Goal: Information Seeking & Learning: Learn about a topic

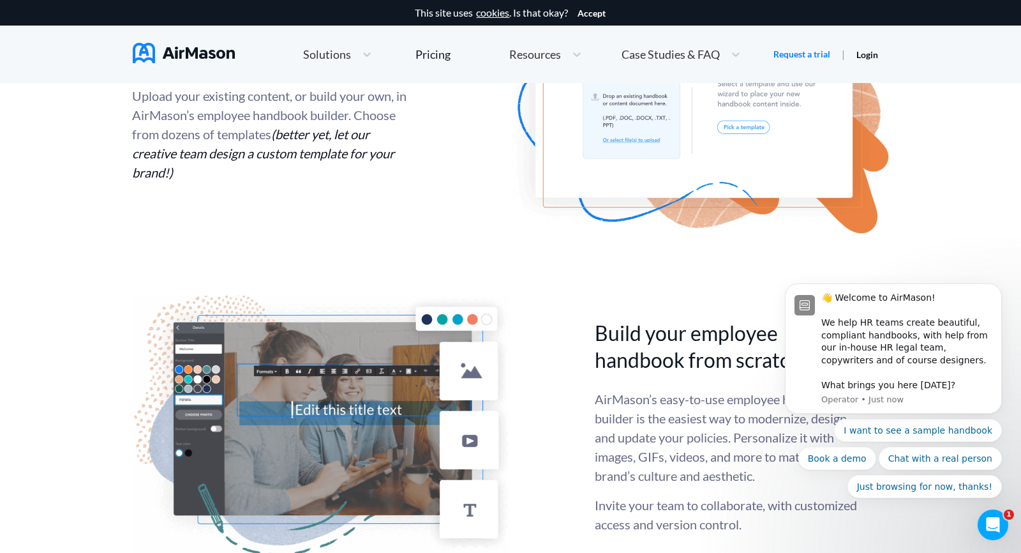
scroll to position [2705, 0]
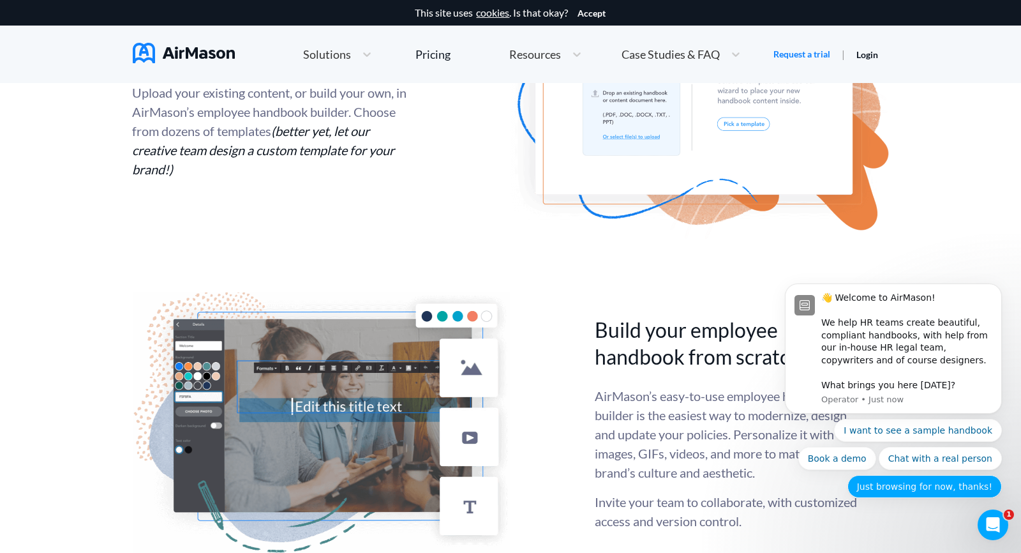
click at [915, 494] on button "Just browsing for now, thanks!" at bounding box center [925, 486] width 154 height 23
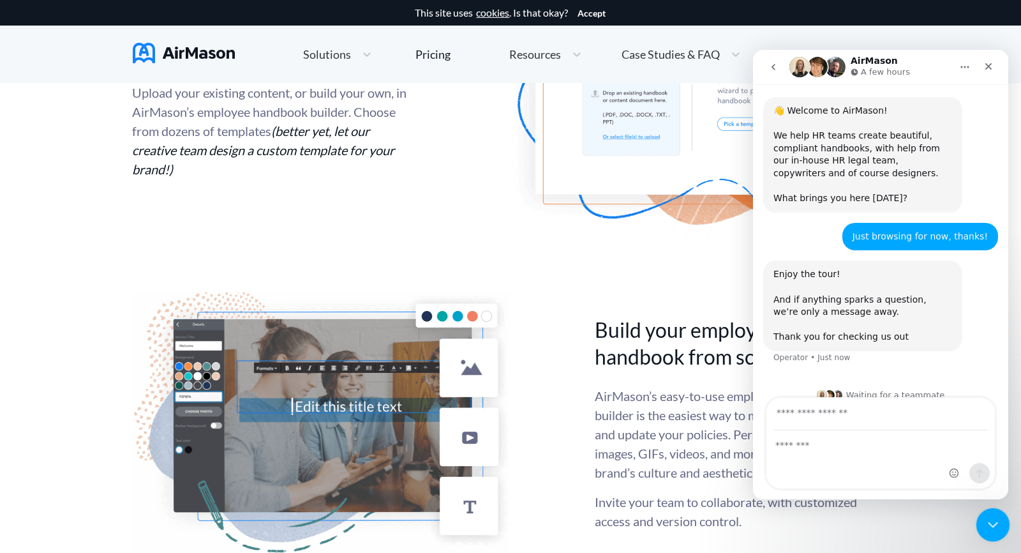
scroll to position [55, 0]
click at [994, 520] on icon "Close Intercom Messenger" at bounding box center [991, 522] width 15 height 15
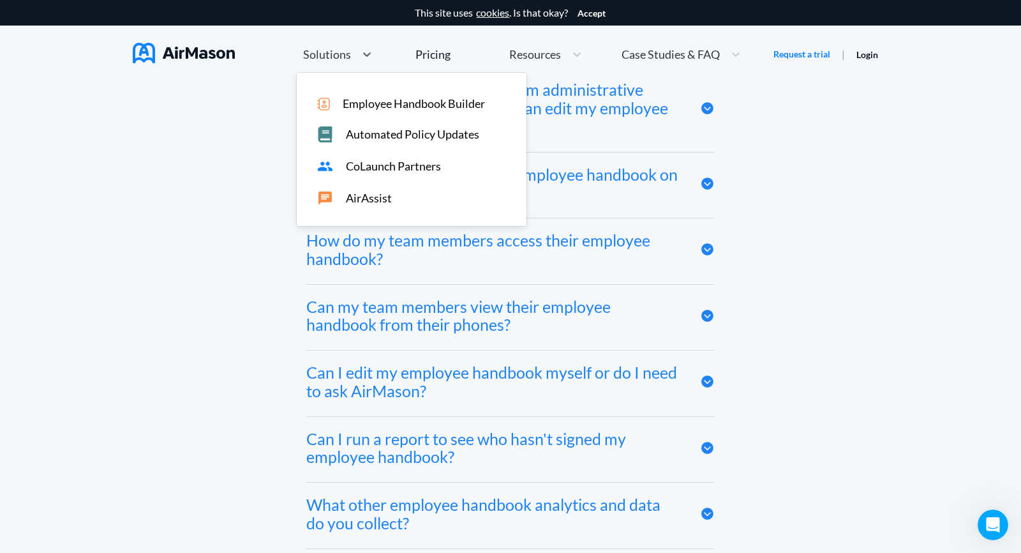
scroll to position [5726, 0]
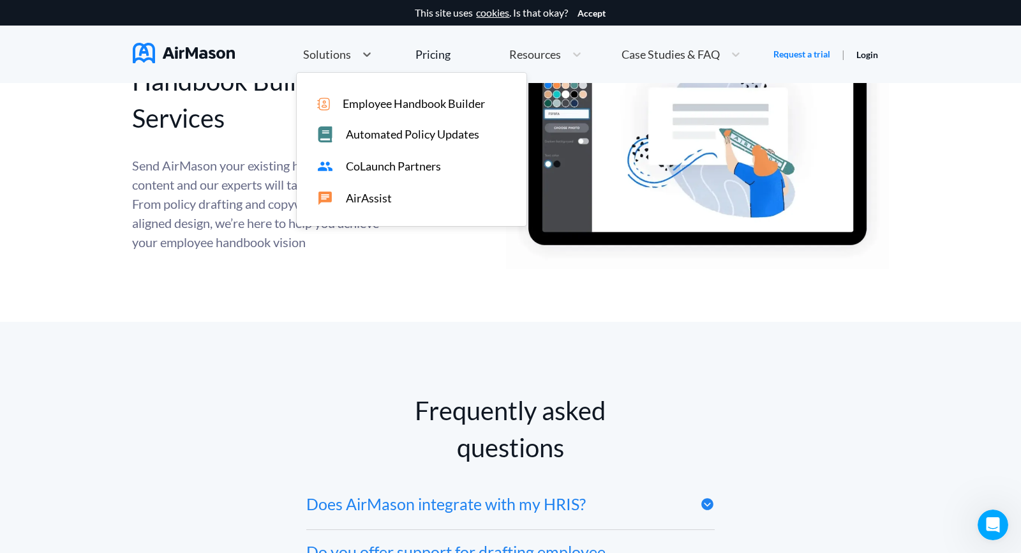
click at [331, 51] on span "Solutions" at bounding box center [327, 54] width 48 height 11
click at [402, 103] on span "Employee Handbook Builder" at bounding box center [414, 103] width 142 height 13
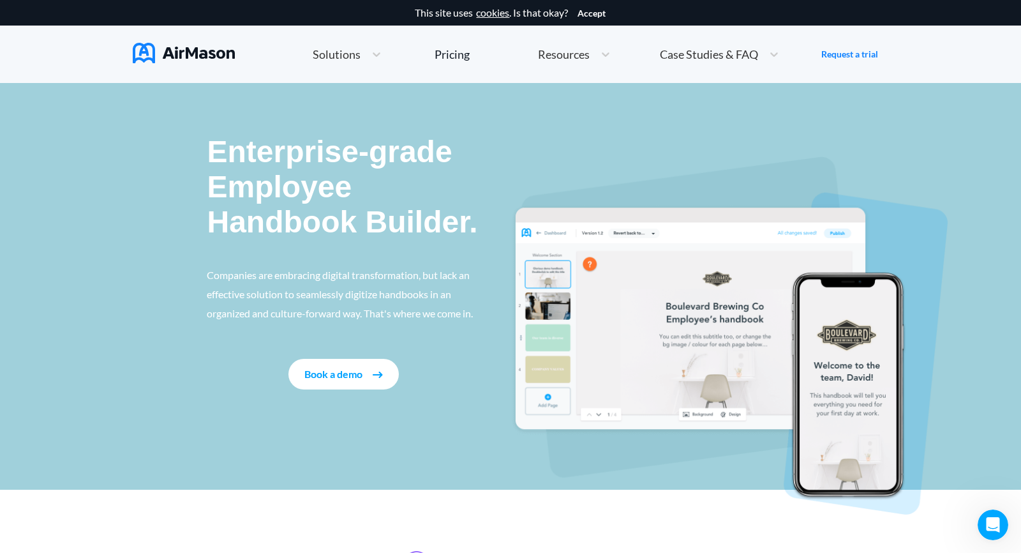
click at [329, 377] on button "Book a demo" at bounding box center [344, 374] width 110 height 31
click at [458, 56] on div "Pricing" at bounding box center [452, 54] width 35 height 11
